Goal: Task Accomplishment & Management: Manage account settings

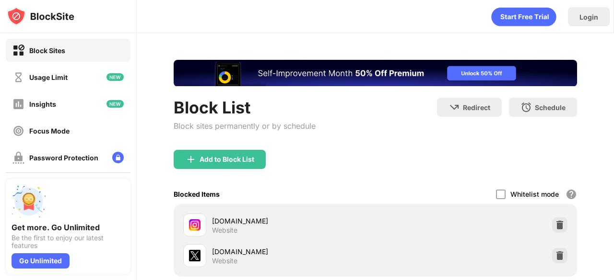
scroll to position [30, 0]
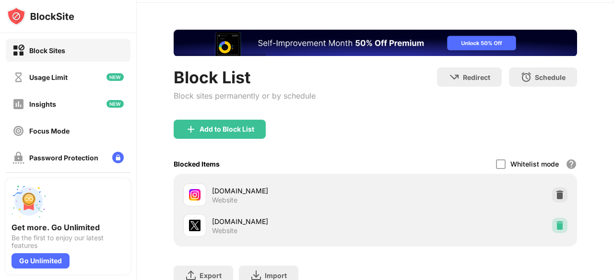
click at [555, 223] on img at bounding box center [560, 226] width 10 height 10
